Goal: Find specific page/section

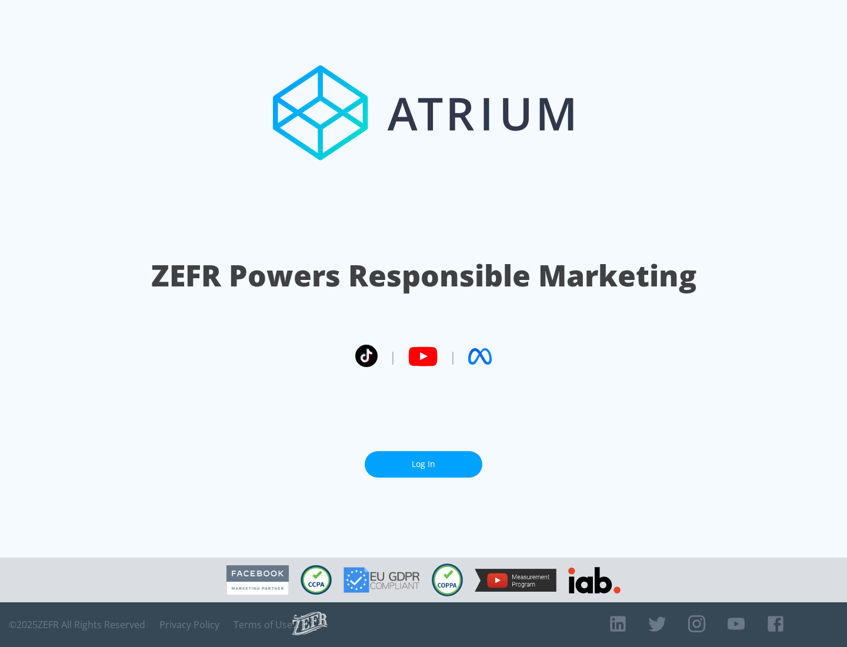
click at [423, 464] on link "Log In" at bounding box center [424, 464] width 118 height 26
